Goal: Browse casually

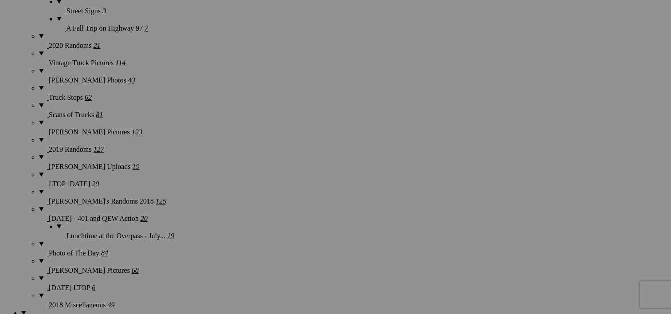
scroll to position [3088, 0]
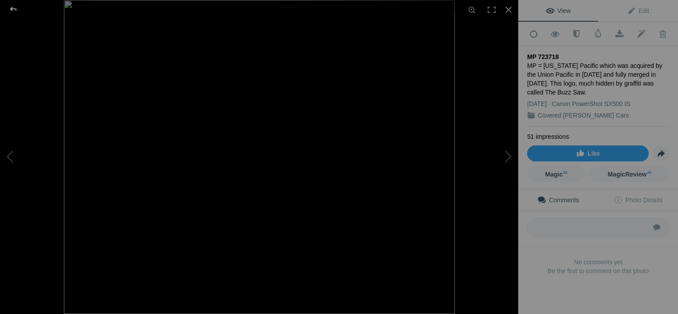
click at [12, 5] on div at bounding box center [13, 9] width 32 height 18
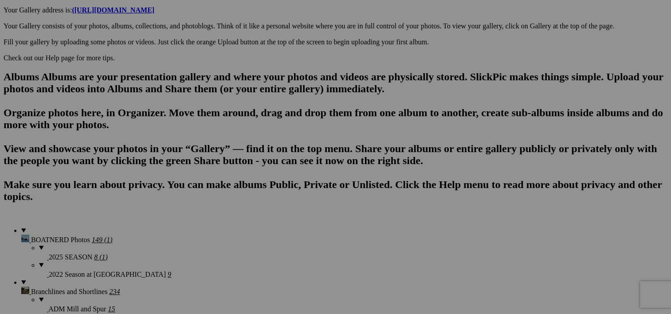
scroll to position [0, 0]
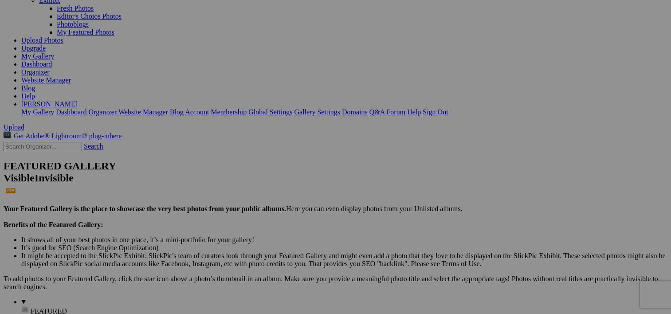
scroll to position [18, 0]
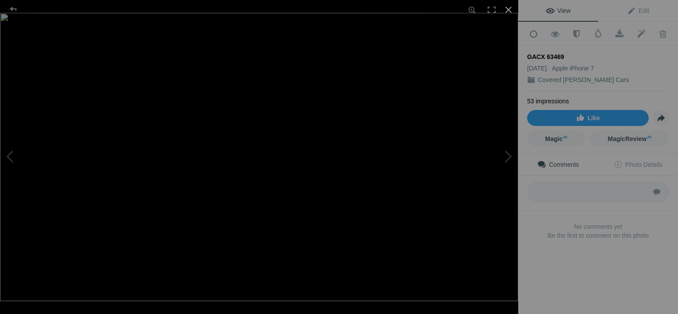
click at [508, 7] on div at bounding box center [509, 10] width 20 height 20
